Goal: Find specific page/section: Find specific page/section

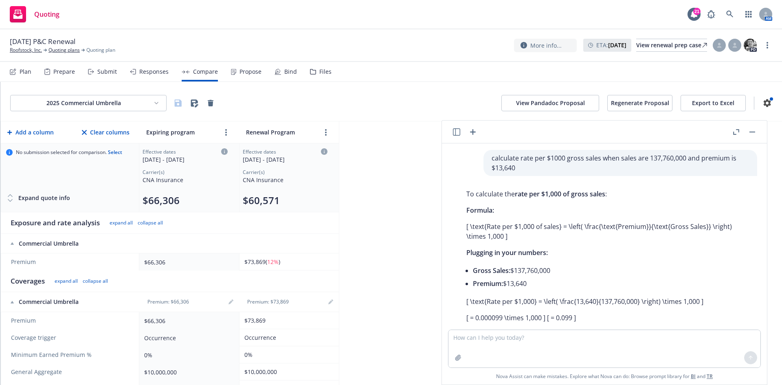
scroll to position [524, 0]
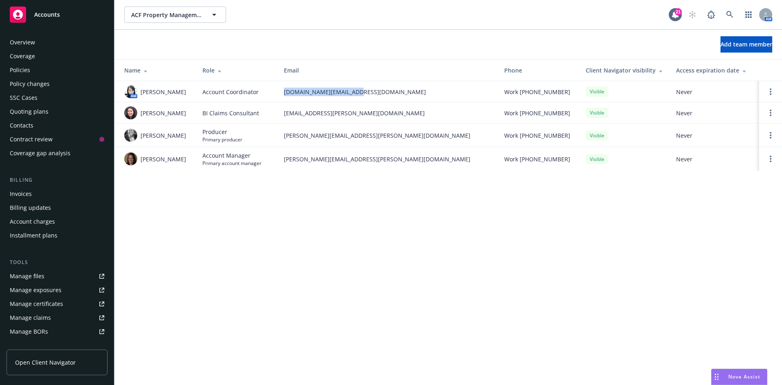
scroll to position [146, 0]
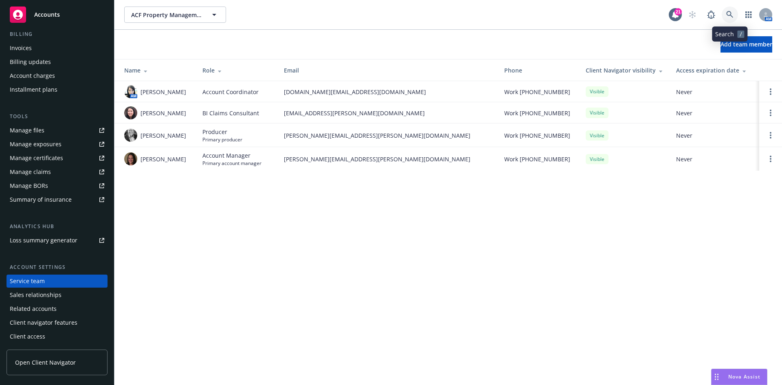
click at [731, 13] on icon at bounding box center [729, 14] width 7 height 7
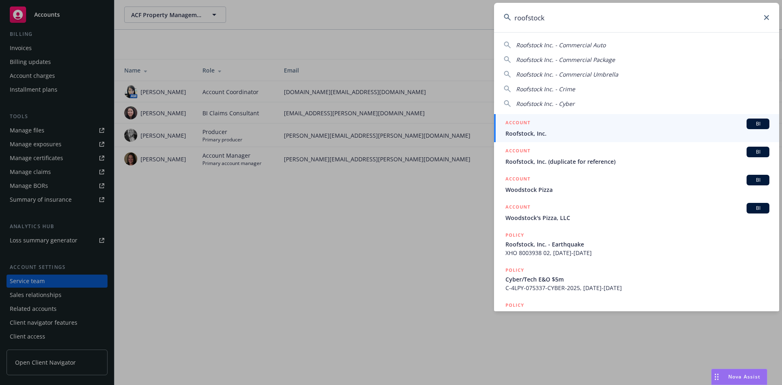
type input "roofstock"
click at [558, 127] on div "ACCOUNT BI" at bounding box center [637, 124] width 264 height 11
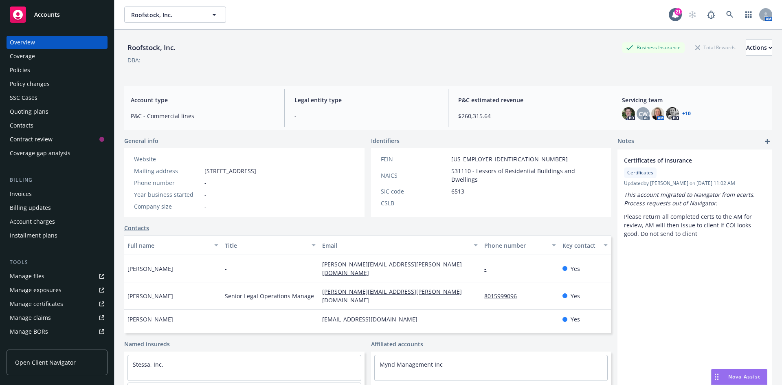
click at [54, 73] on div "Policies" at bounding box center [57, 70] width 94 height 13
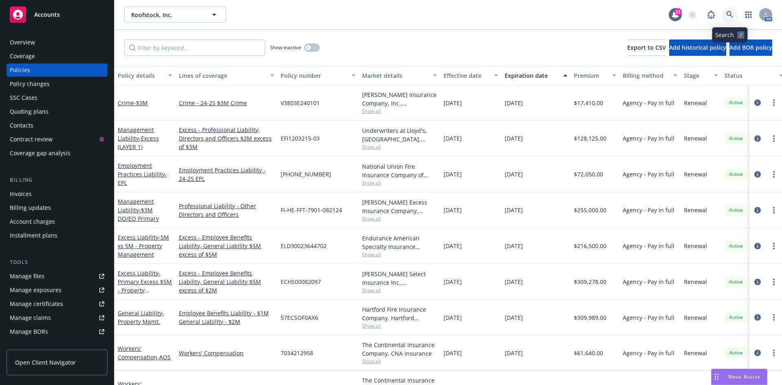
click at [736, 12] on link at bounding box center [730, 15] width 16 height 16
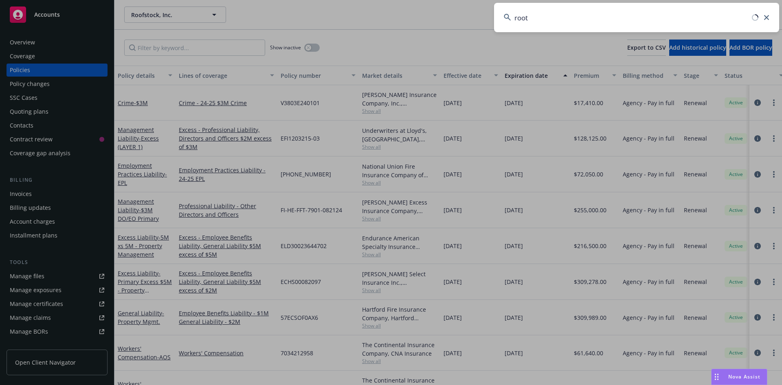
type input "roots"
